Goal: Task Accomplishment & Management: Manage account settings

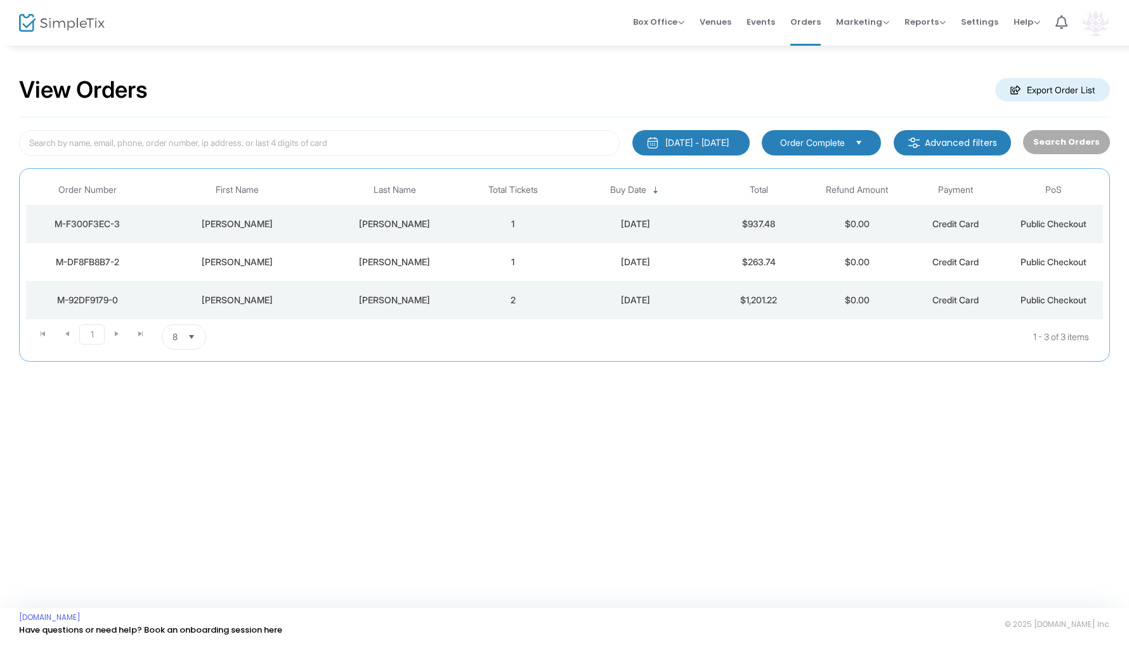
click at [1102, 25] on img at bounding box center [1096, 23] width 26 height 26
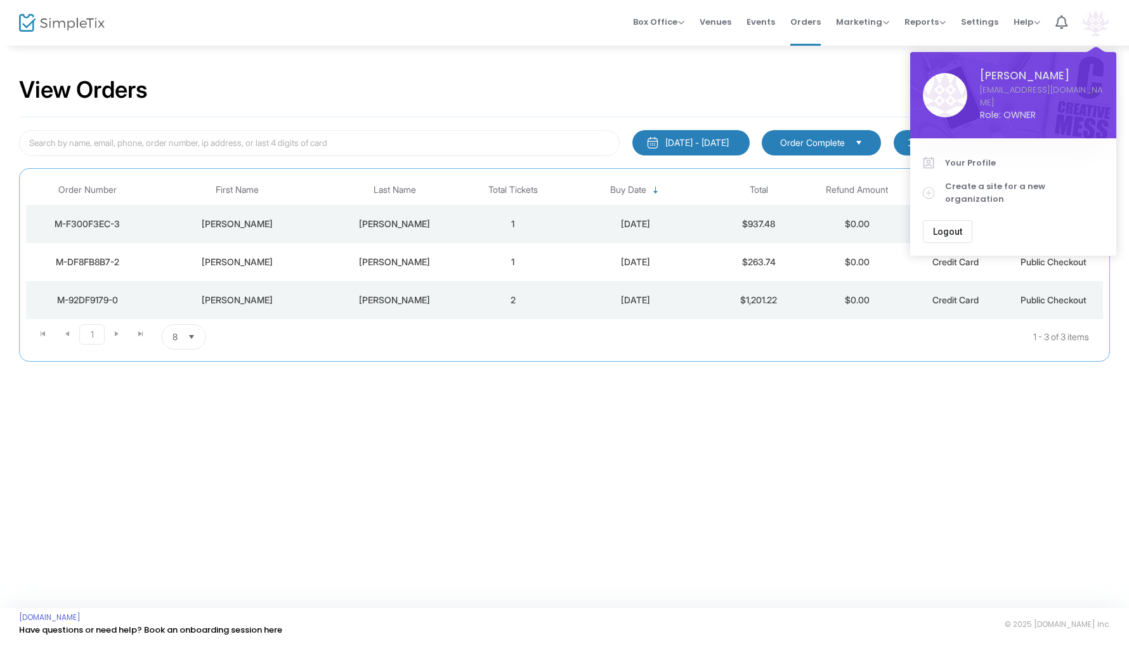
click at [952, 226] on span "Logout" at bounding box center [947, 231] width 29 height 10
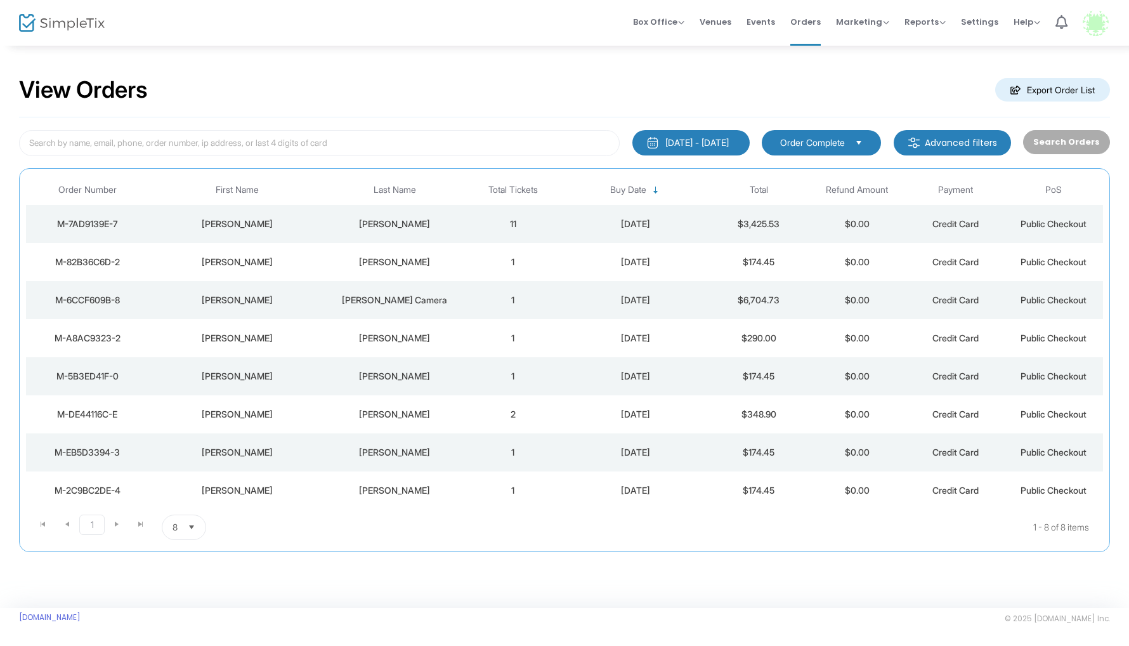
click at [403, 223] on div "Matlak" at bounding box center [394, 224] width 131 height 13
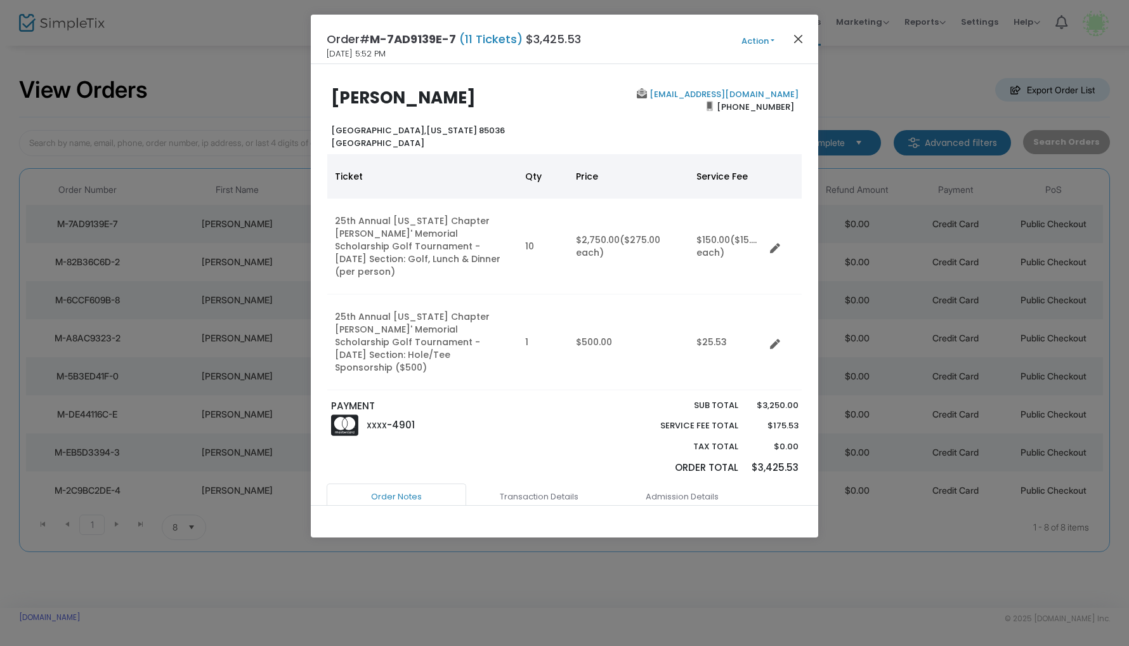
click at [797, 37] on button "Close" at bounding box center [798, 38] width 16 height 16
